Goal: Transaction & Acquisition: Purchase product/service

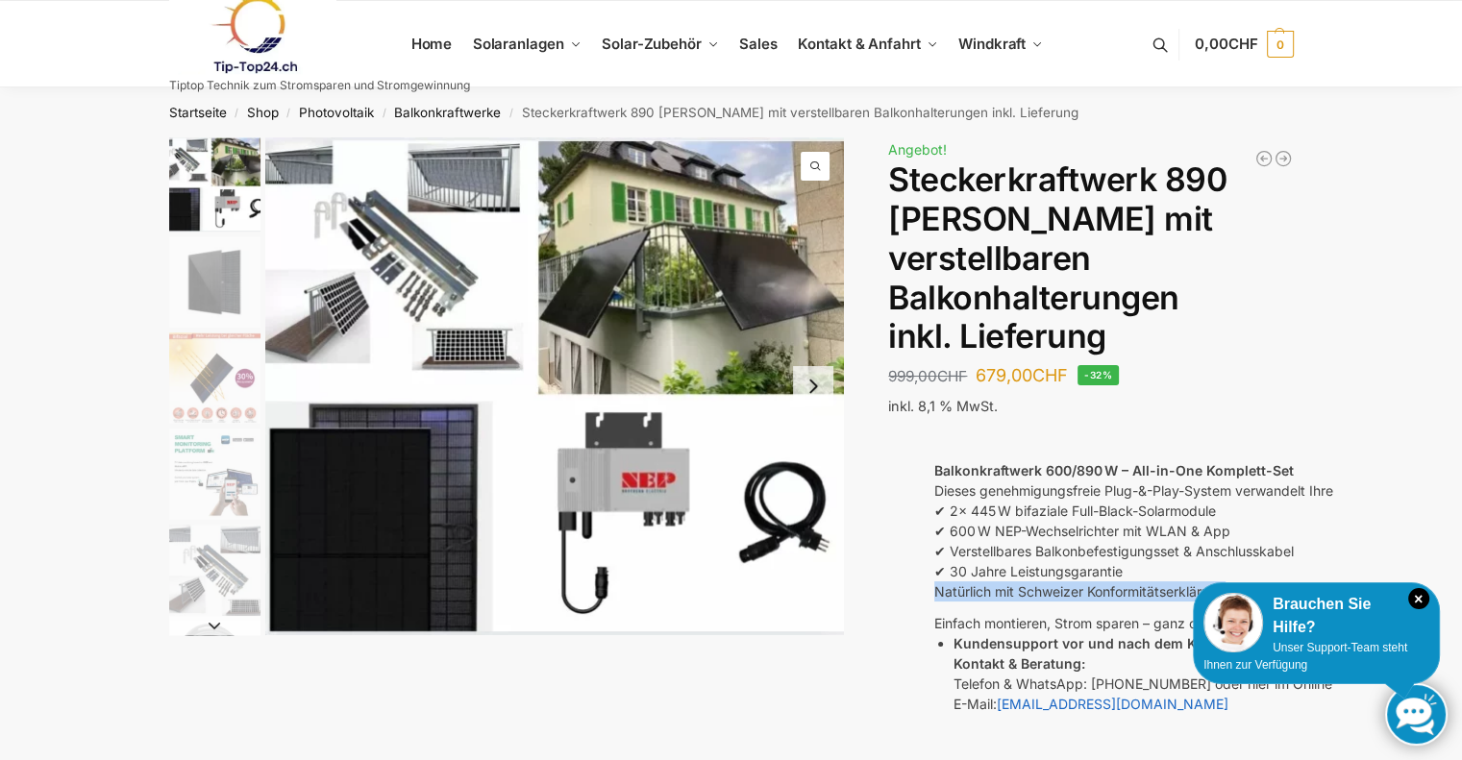
drag, startPoint x: 936, startPoint y: 557, endPoint x: 1250, endPoint y: 551, distance: 313.5
click at [1250, 582] on p "Natürlich mit Schweizer Konformitätserklärung" at bounding box center [1295, 592] width 723 height 20
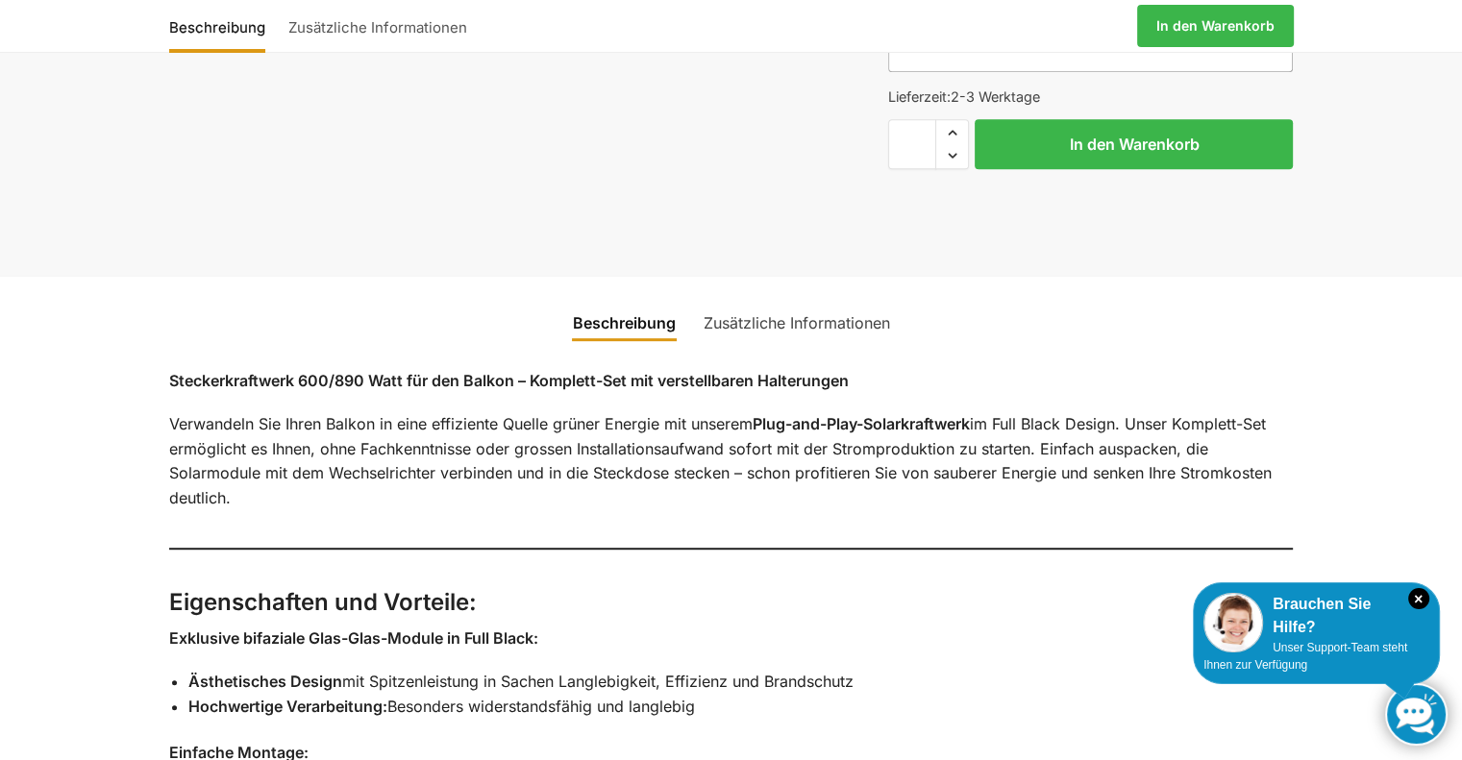
scroll to position [923, 0]
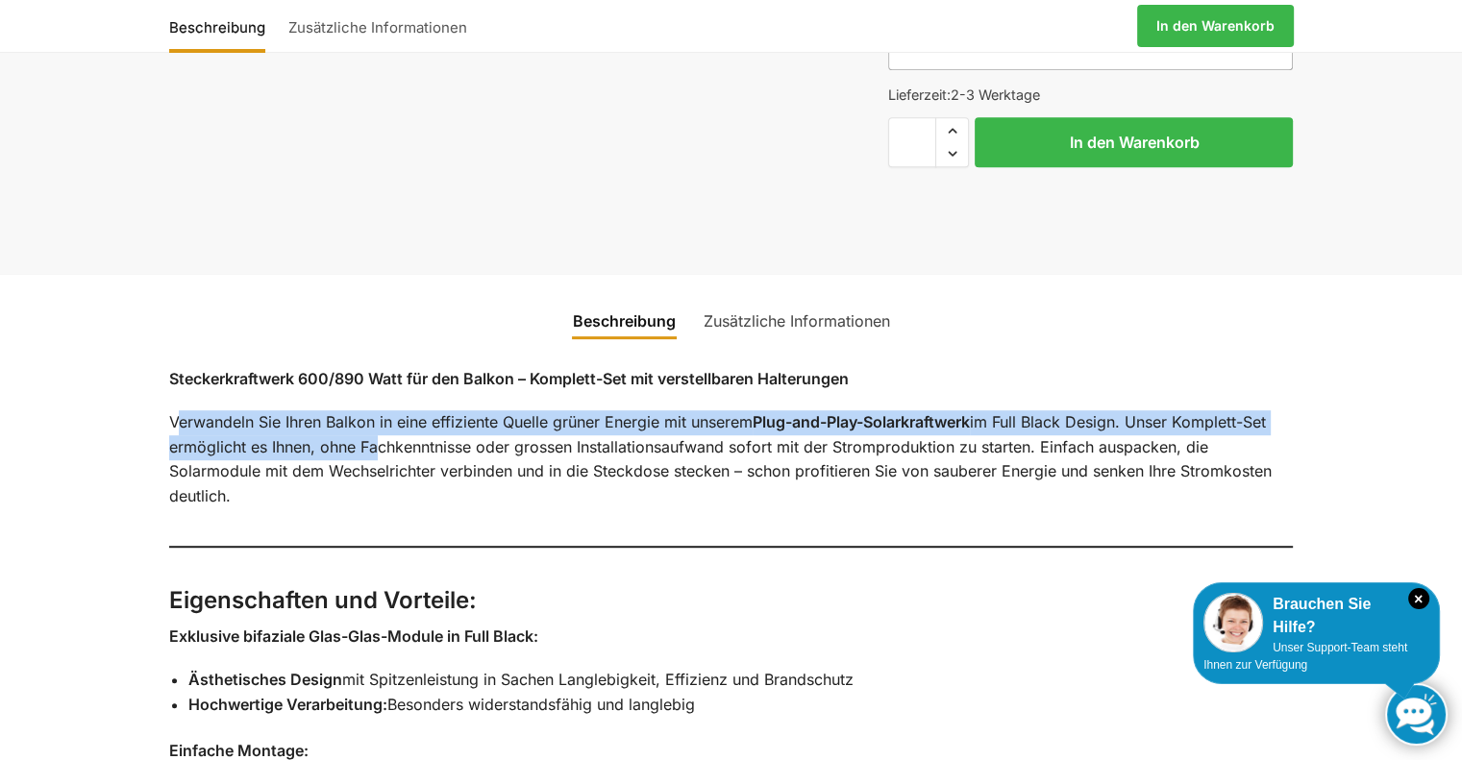
drag, startPoint x: 178, startPoint y: 386, endPoint x: 367, endPoint y: 401, distance: 189.9
click at [367, 411] on p "Verwandeln Sie Ihren Balkon in eine effiziente Quelle grüner Energie mit unsere…" at bounding box center [731, 460] width 1125 height 98
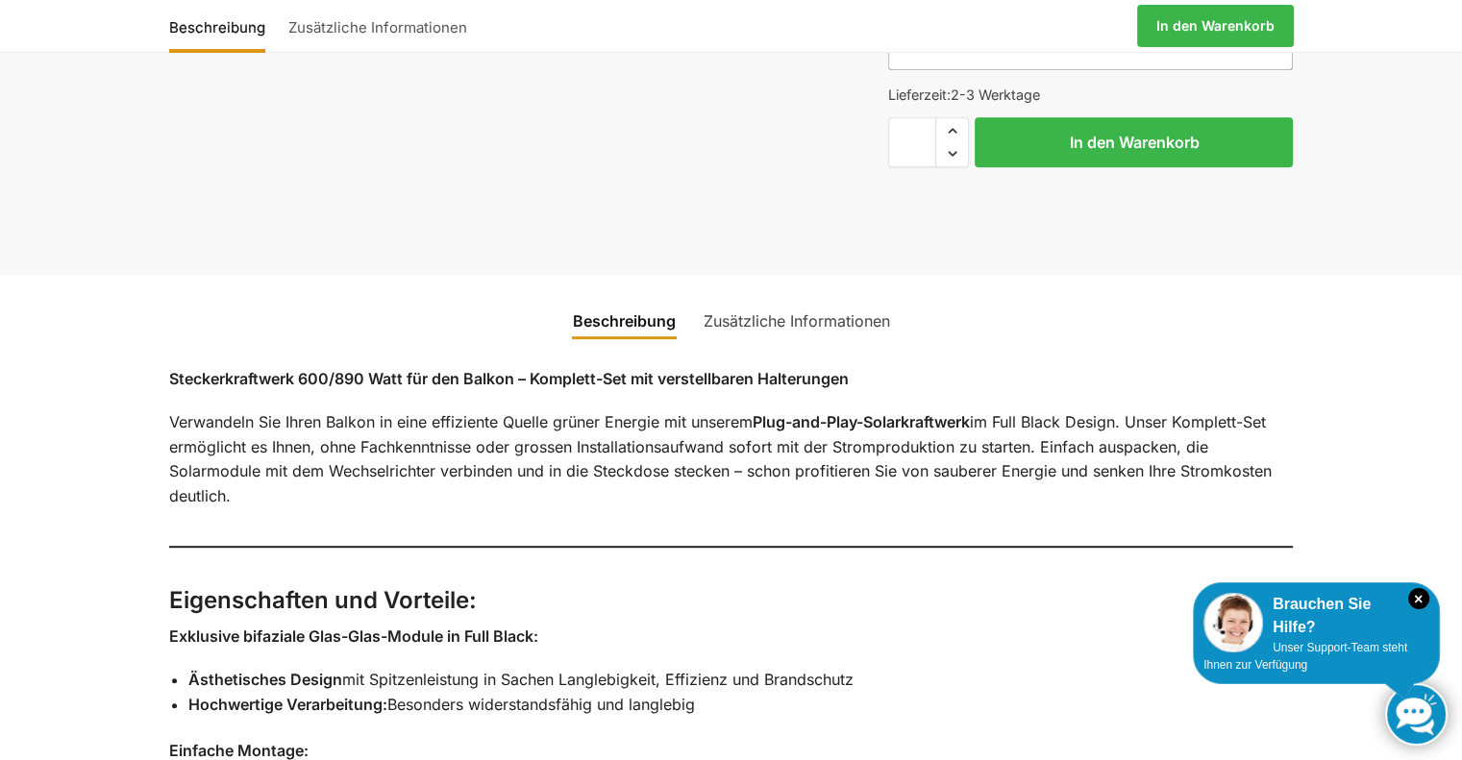
click at [644, 411] on p "Verwandeln Sie Ihren Balkon in eine effiziente Quelle grüner Energie mit unsere…" at bounding box center [731, 460] width 1125 height 98
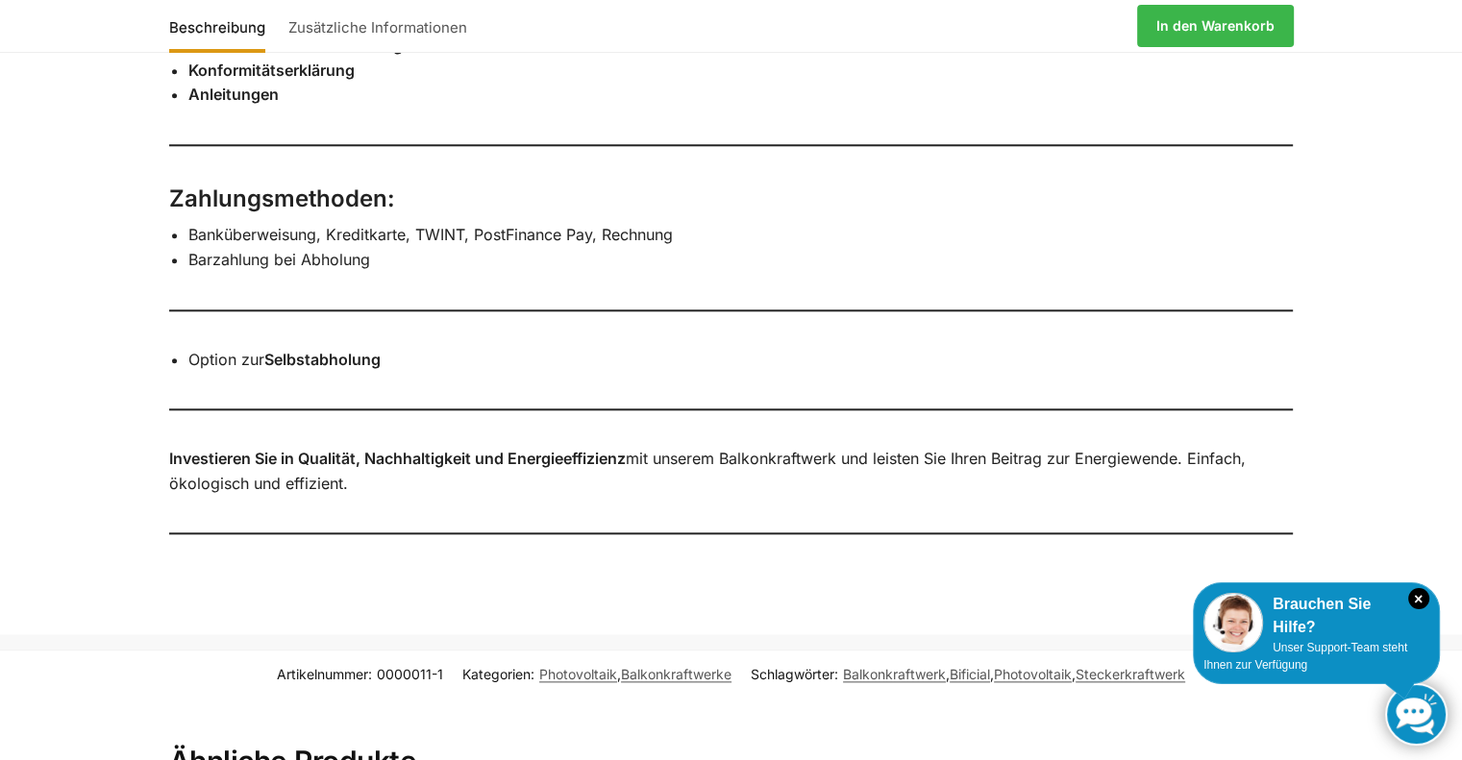
scroll to position [2064, 0]
